Goal: Task Accomplishment & Management: Use online tool/utility

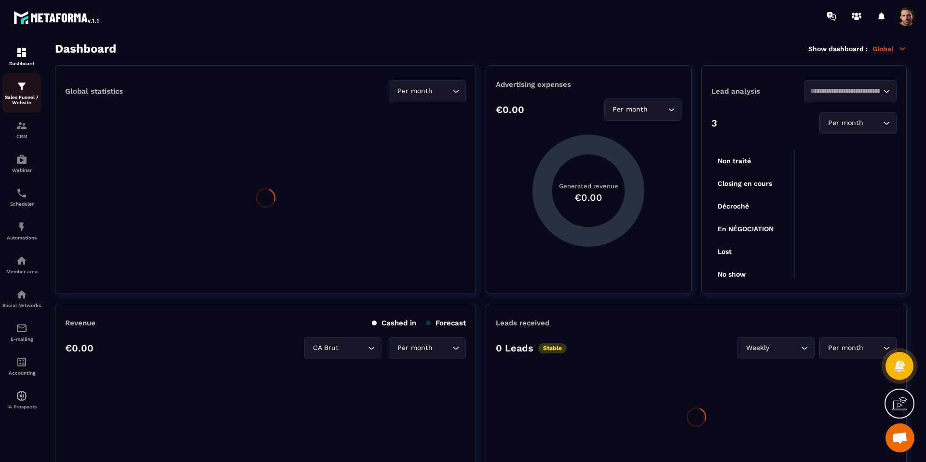
click at [23, 89] on img at bounding box center [22, 87] width 12 height 12
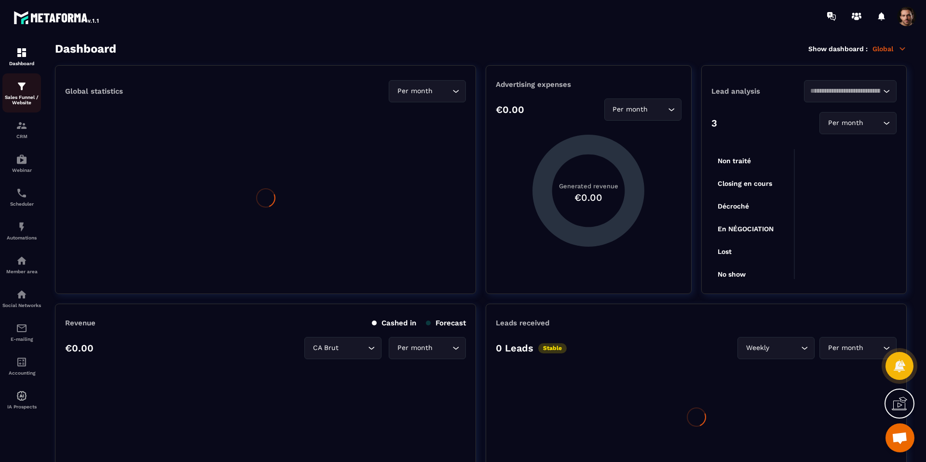
click at [23, 89] on img at bounding box center [22, 87] width 12 height 12
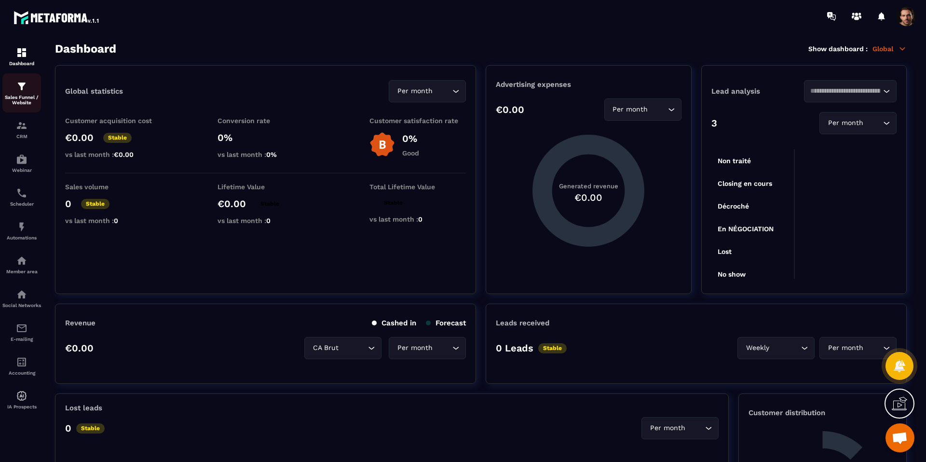
click at [23, 89] on img at bounding box center [22, 87] width 12 height 12
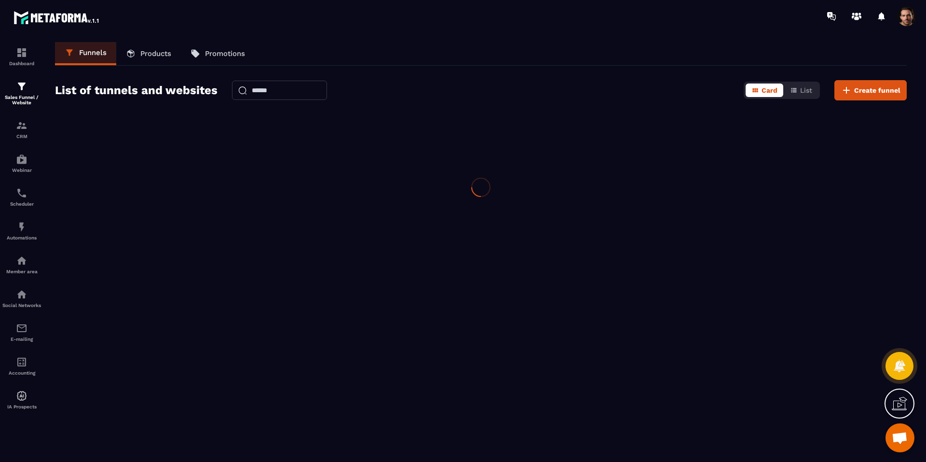
click at [23, 89] on img at bounding box center [22, 87] width 12 height 12
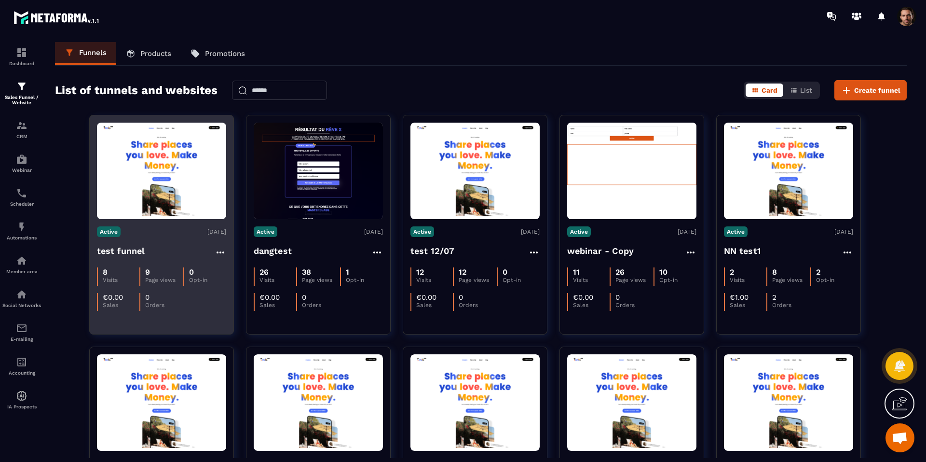
click at [135, 158] on img at bounding box center [161, 170] width 129 height 91
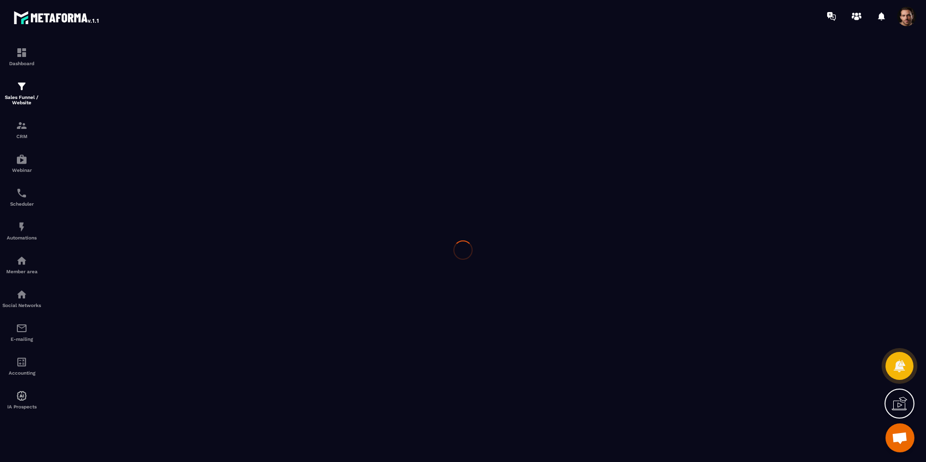
click at [135, 158] on div at bounding box center [463, 249] width 926 height 435
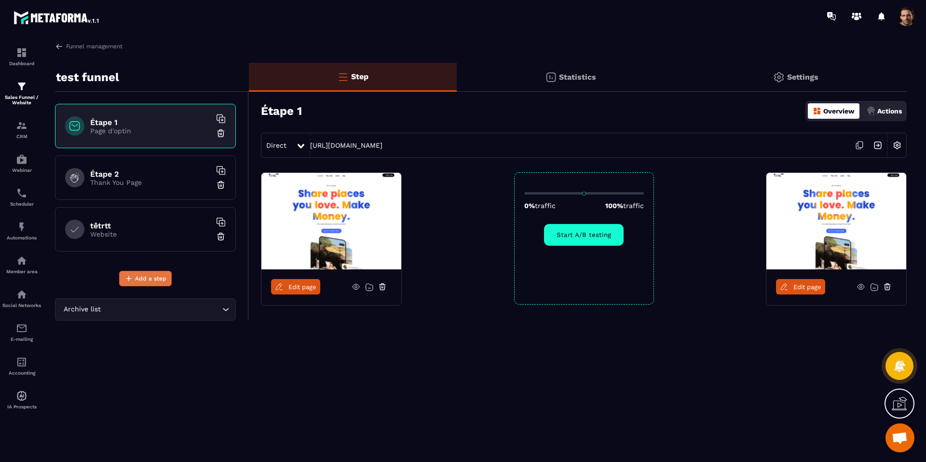
click at [160, 277] on span "Add a step" at bounding box center [150, 279] width 31 height 10
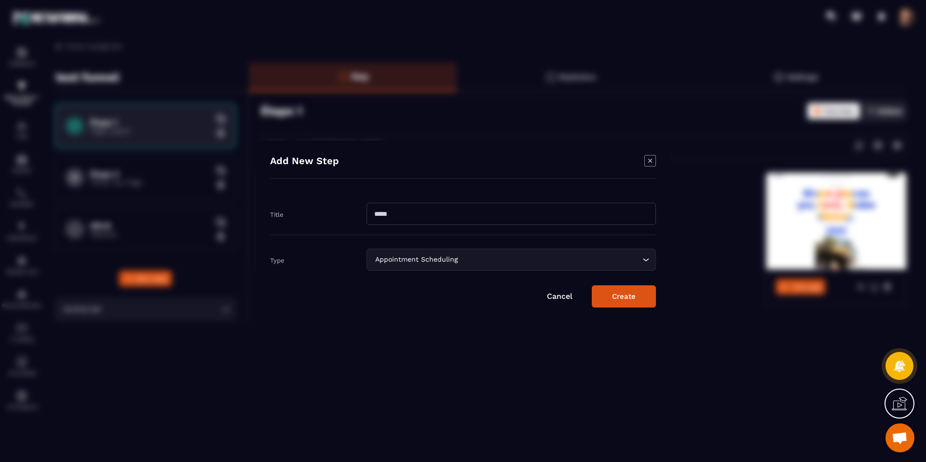
click at [412, 212] on input "Modal window" at bounding box center [511, 214] width 289 height 22
type input "*"
type input "********"
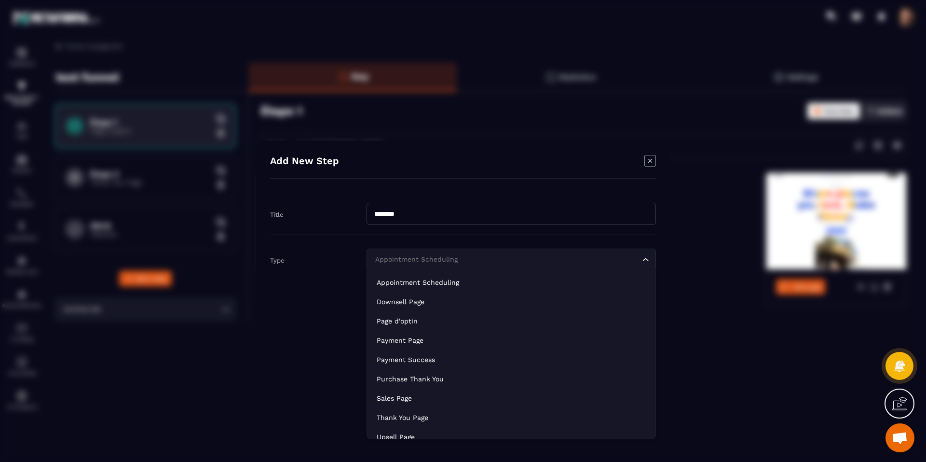
click at [448, 257] on div "Appointment Scheduling" at bounding box center [506, 259] width 269 height 11
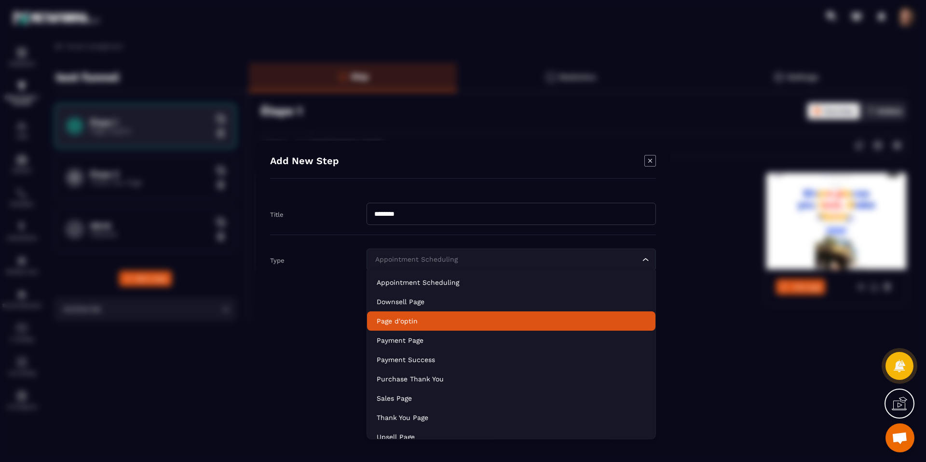
scroll to position [68, 0]
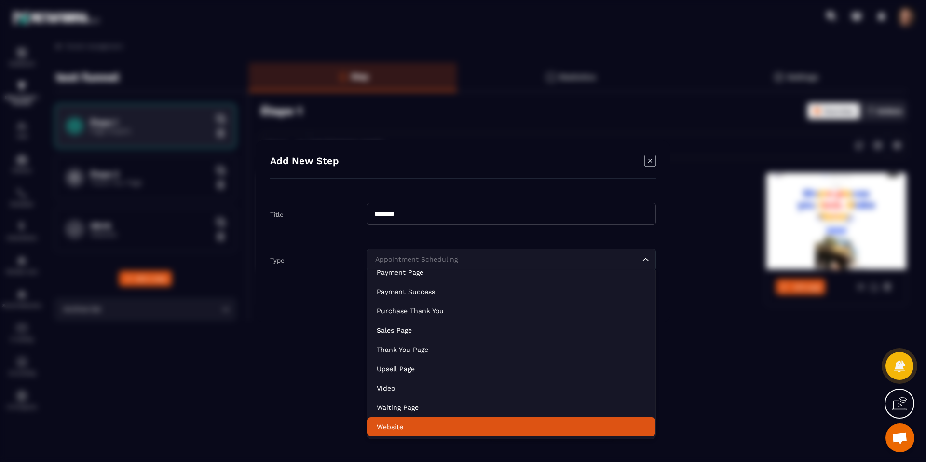
click at [431, 427] on p "Website" at bounding box center [511, 427] width 269 height 10
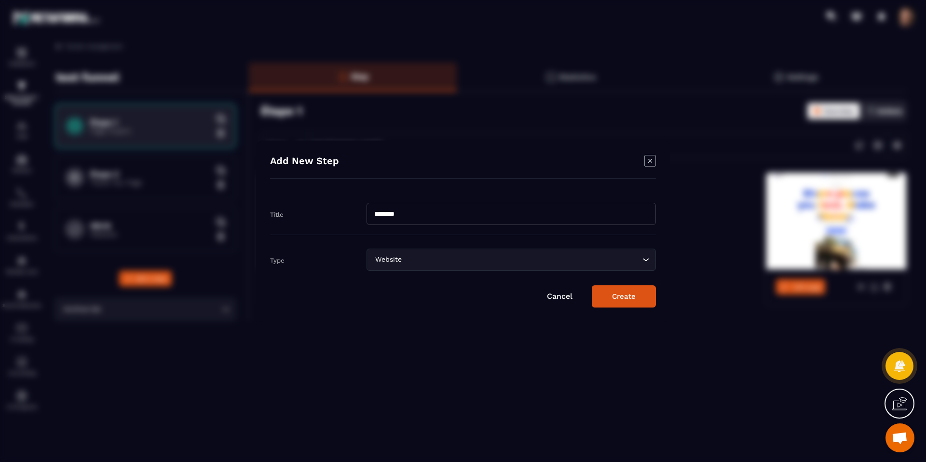
click at [620, 296] on button "Create" at bounding box center [624, 296] width 64 height 22
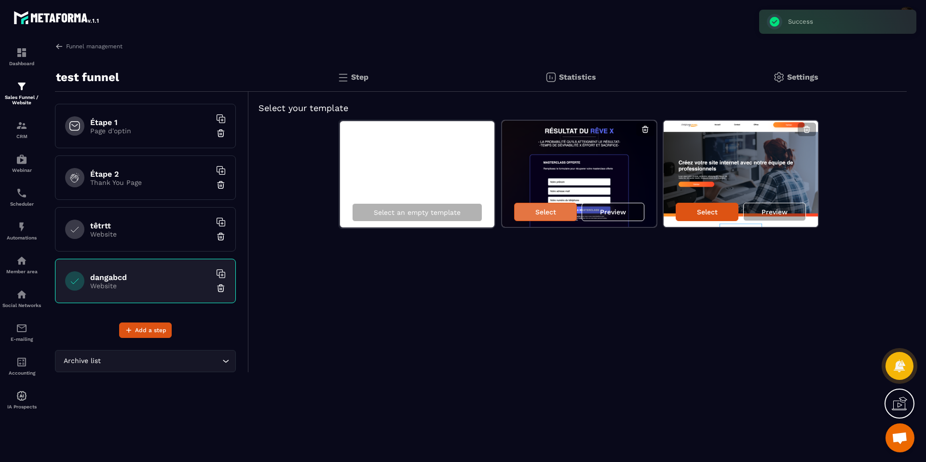
click at [546, 216] on div "Select" at bounding box center [545, 212] width 63 height 18
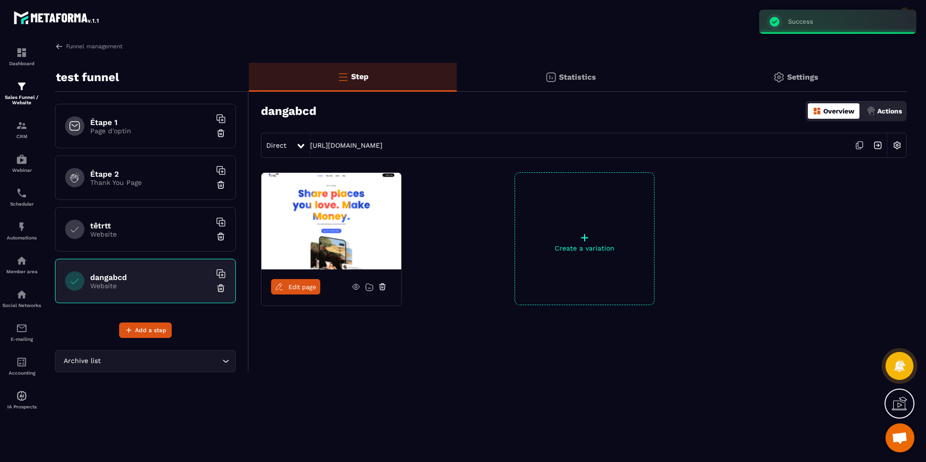
click at [290, 293] on link "Edit page" at bounding box center [295, 286] width 49 height 15
